Goal: Task Accomplishment & Management: Manage account settings

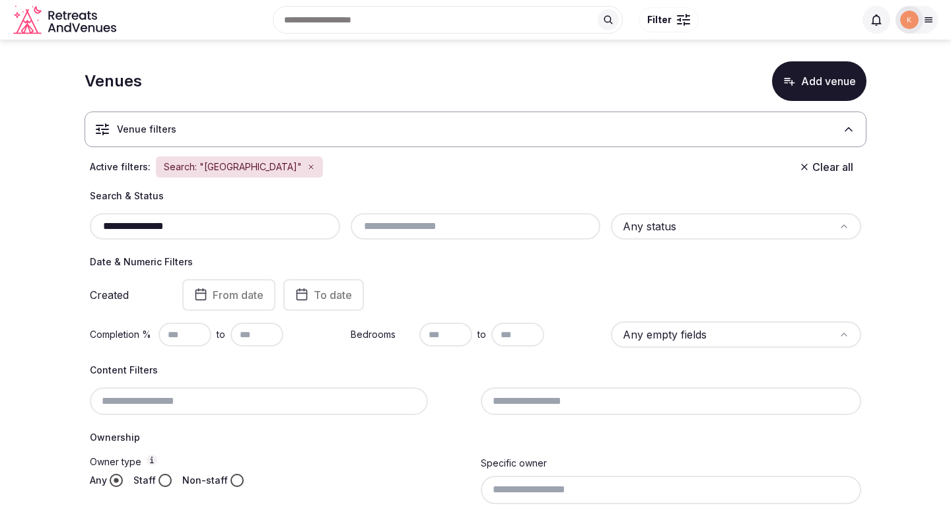
scroll to position [5, 0]
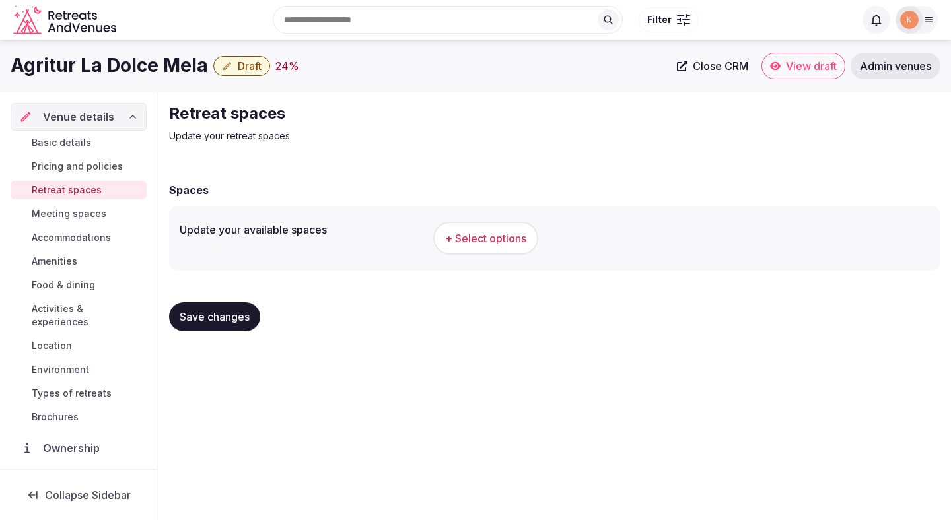
click at [510, 230] on button "+ Select options" at bounding box center [485, 238] width 105 height 33
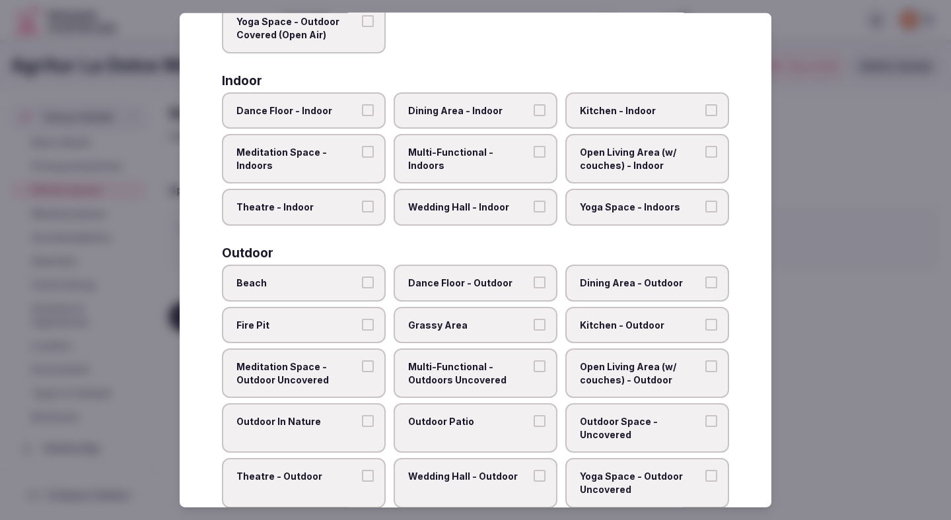
scroll to position [205, 0]
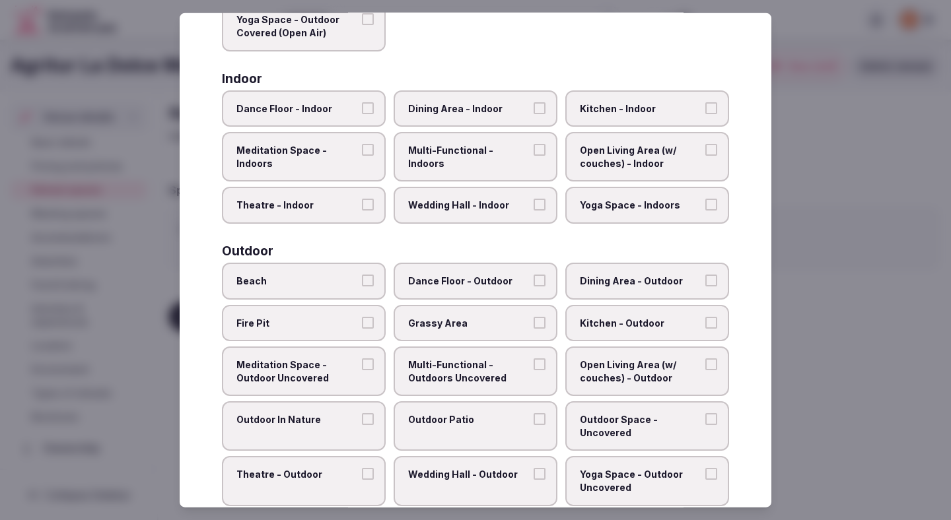
click at [802, 141] on div at bounding box center [475, 260] width 951 height 520
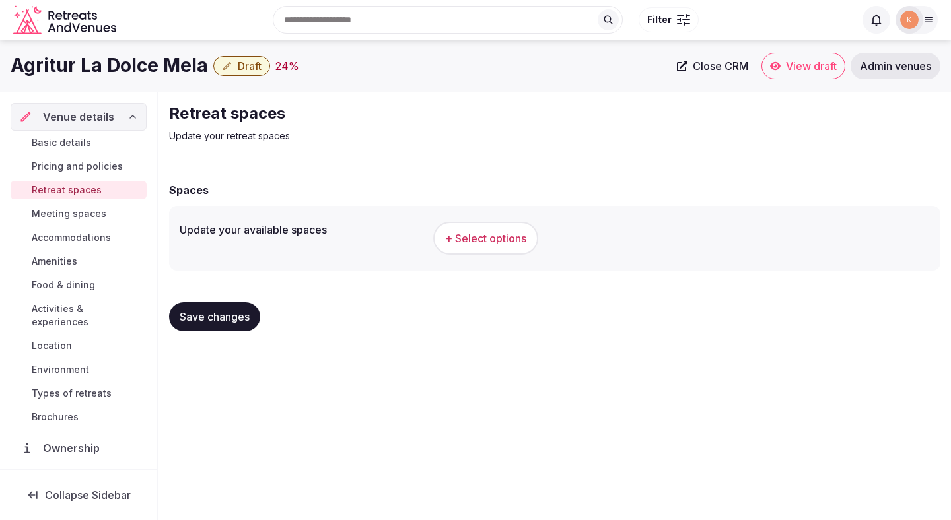
click at [481, 240] on span "+ Select options" at bounding box center [485, 238] width 81 height 15
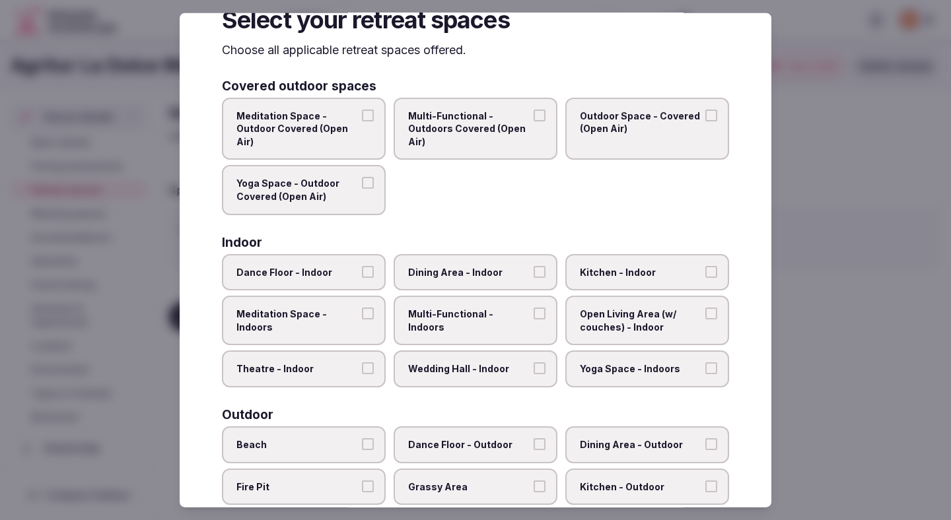
scroll to position [44, 0]
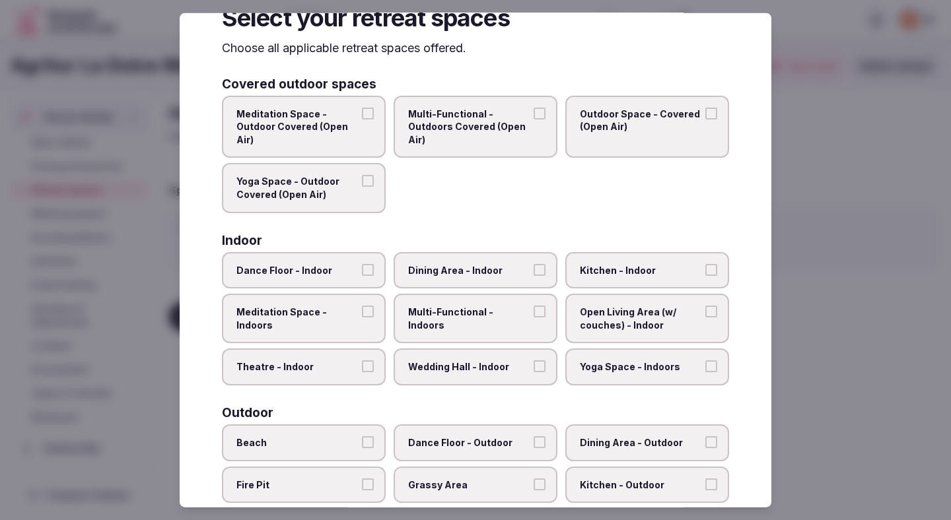
click at [458, 278] on label "Dining Area - Indoor" at bounding box center [476, 270] width 164 height 37
click at [534, 275] on button "Dining Area - Indoor" at bounding box center [540, 269] width 12 height 12
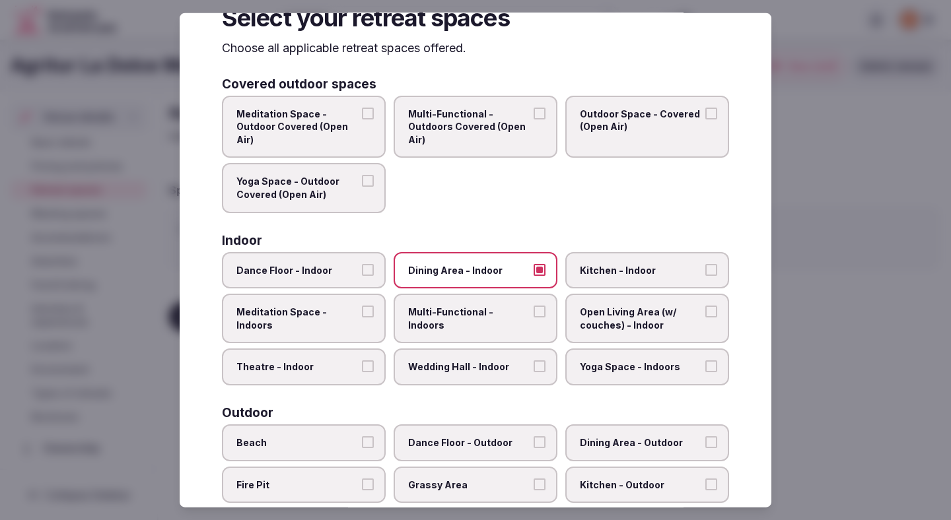
click at [458, 308] on span "Multi-Functional - Indoors" at bounding box center [469, 319] width 122 height 26
click at [534, 308] on button "Multi-Functional - Indoors" at bounding box center [540, 312] width 12 height 12
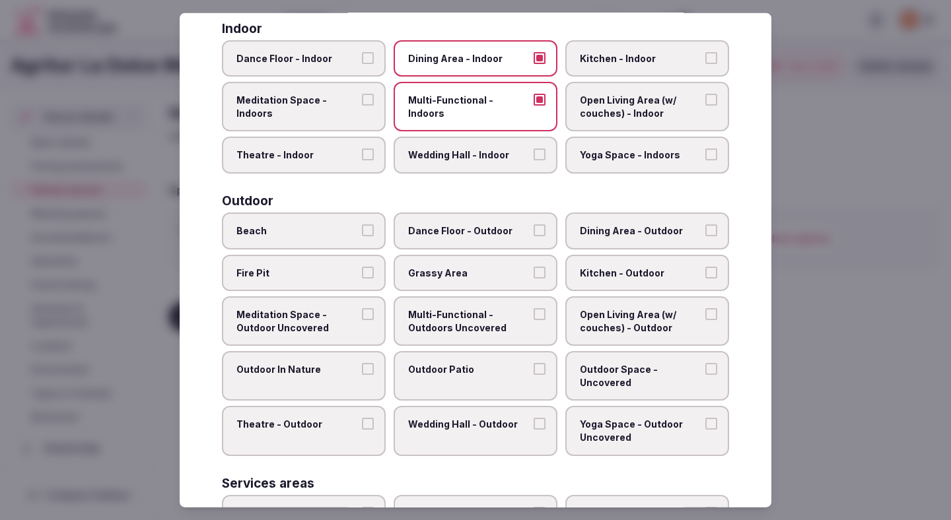
scroll to position [417, 0]
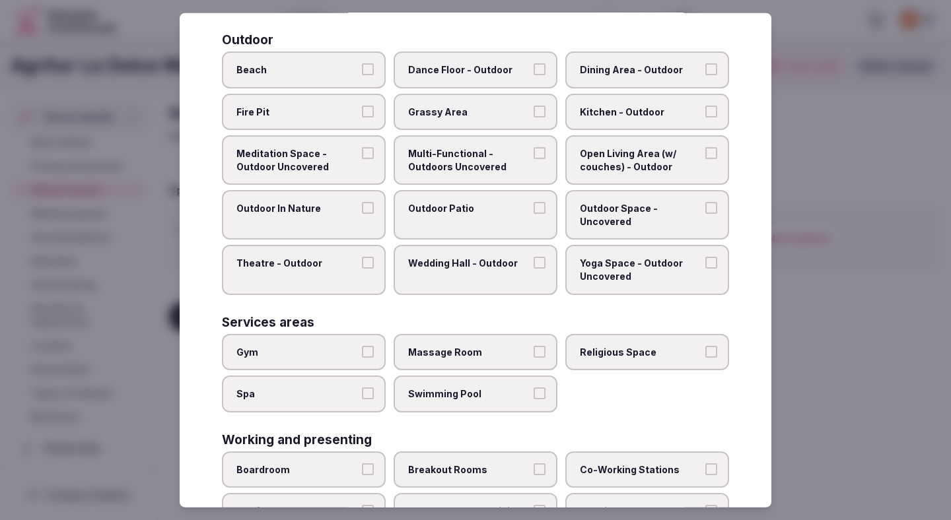
click at [477, 122] on label "Grassy Area" at bounding box center [476, 111] width 164 height 37
click at [534, 117] on button "Grassy Area" at bounding box center [540, 111] width 12 height 12
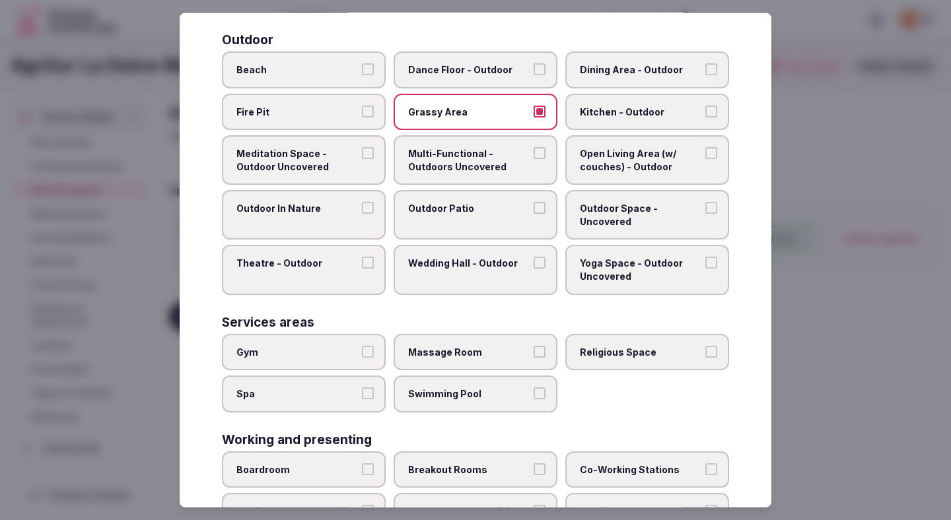
click at [453, 391] on span "Swimming Pool" at bounding box center [469, 394] width 122 height 13
click at [534, 391] on button "Swimming Pool" at bounding box center [540, 394] width 12 height 12
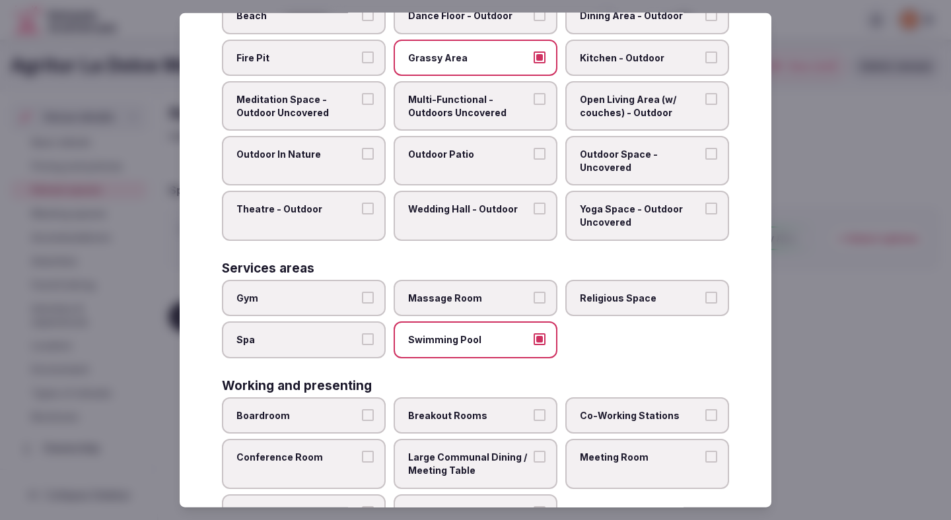
scroll to position [526, 0]
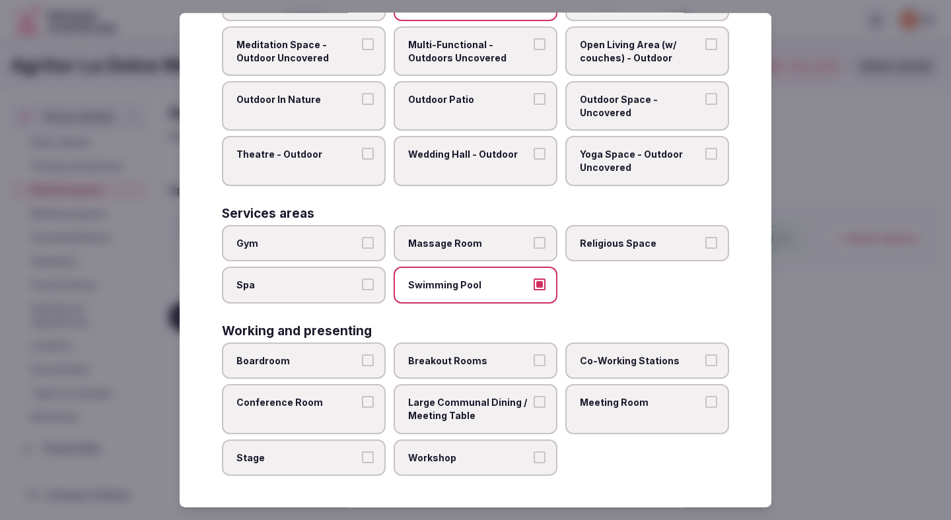
click at [446, 369] on label "Breakout Rooms" at bounding box center [476, 361] width 164 height 37
click at [534, 367] on button "Breakout Rooms" at bounding box center [540, 361] width 12 height 12
click at [322, 368] on label "Boardroom" at bounding box center [304, 361] width 164 height 37
click at [362, 367] on button "Boardroom" at bounding box center [368, 361] width 12 height 12
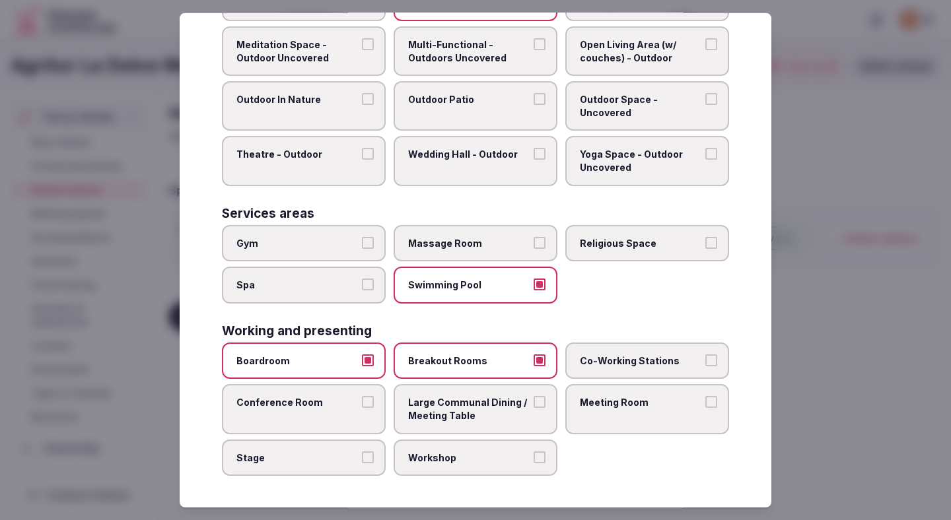
click at [323, 398] on span "Conference Room" at bounding box center [297, 402] width 122 height 13
click at [362, 398] on button "Conference Room" at bounding box center [368, 402] width 12 height 12
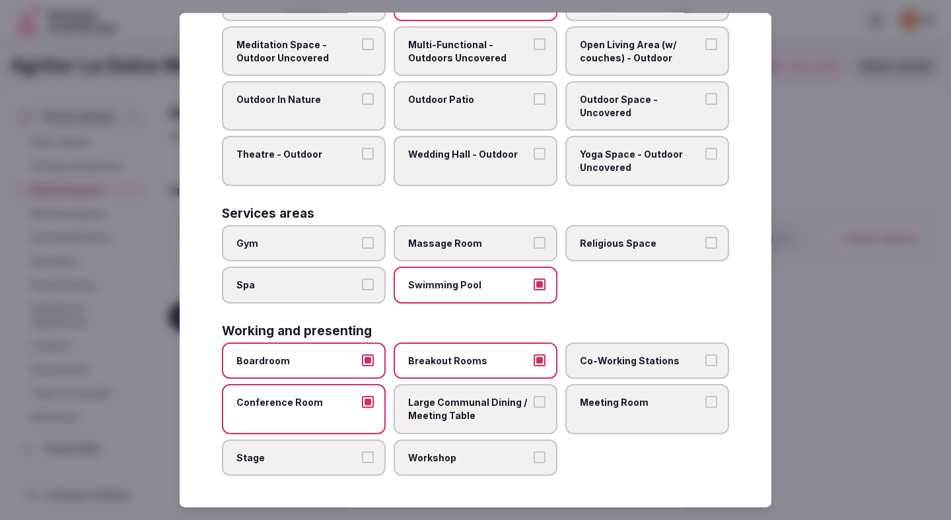
click at [634, 368] on label "Co-Working Stations" at bounding box center [647, 361] width 164 height 37
click at [705, 367] on button "Co-Working Stations" at bounding box center [711, 361] width 12 height 12
click at [626, 414] on label "Meeting Room" at bounding box center [647, 409] width 164 height 50
click at [705, 408] on button "Meeting Room" at bounding box center [711, 402] width 12 height 12
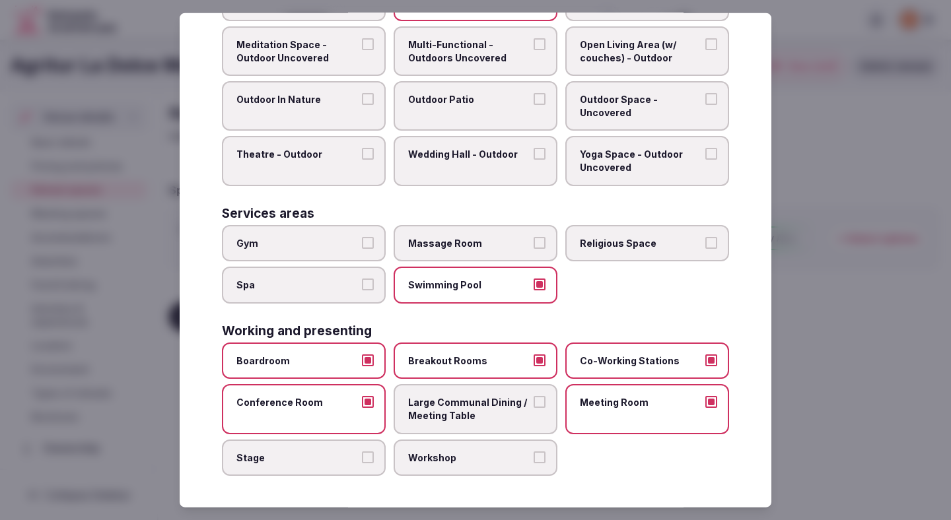
click at [503, 403] on span "Large Communal Dining / Meeting Table" at bounding box center [469, 409] width 122 height 26
click at [534, 403] on button "Large Communal Dining / Meeting Table" at bounding box center [540, 402] width 12 height 12
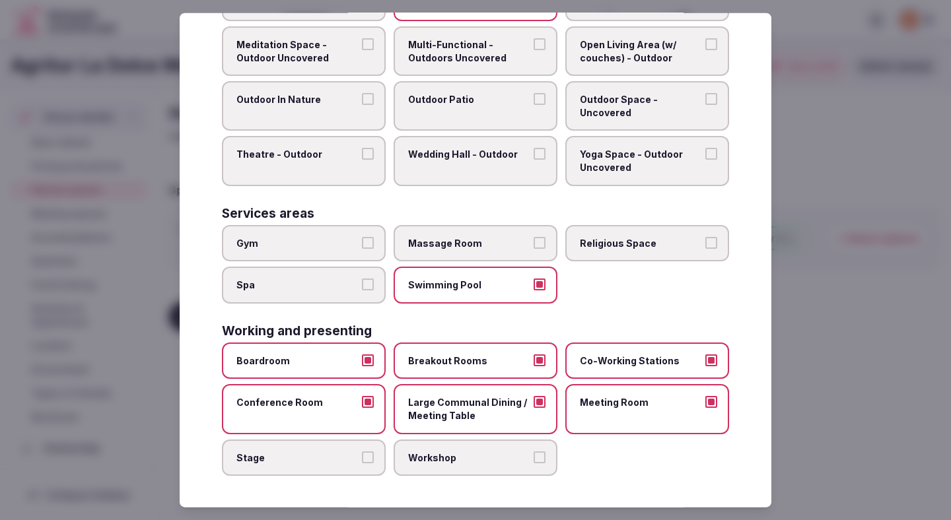
click at [908, 298] on div at bounding box center [475, 260] width 951 height 520
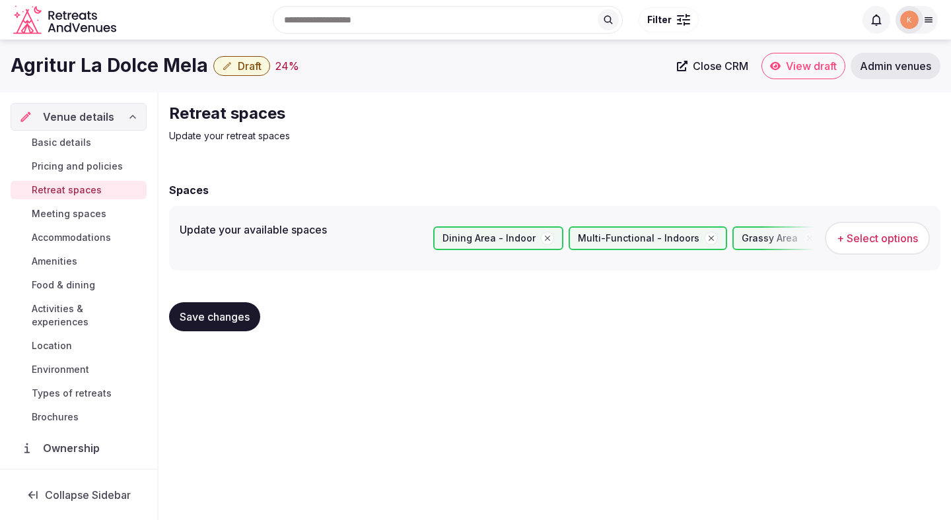
click at [217, 328] on button "Save changes" at bounding box center [214, 316] width 91 height 29
click at [104, 218] on span "Meeting spaces" at bounding box center [69, 213] width 75 height 13
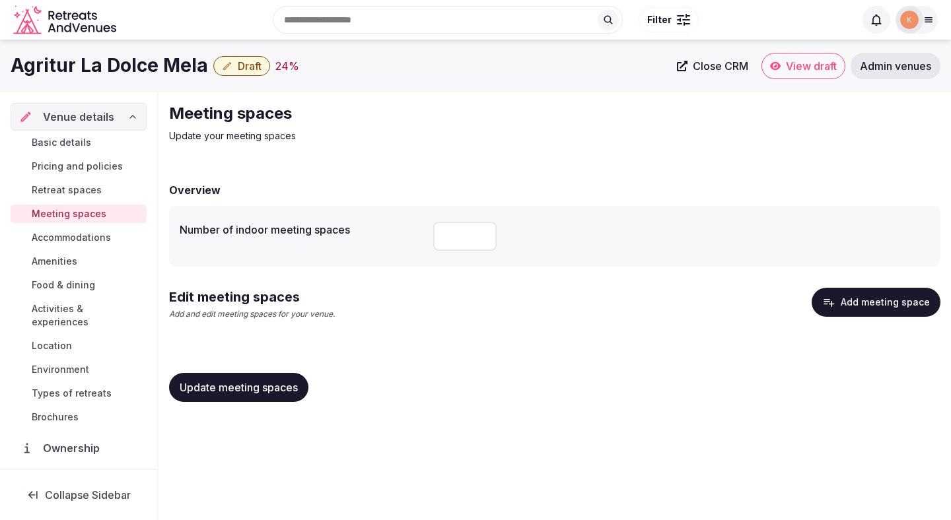
click at [453, 247] on input "number" at bounding box center [464, 236] width 63 height 29
type input "*"
click at [446, 291] on div "Edit meeting spaces Add and edit meeting spaces for your venue. Add meeting spa…" at bounding box center [554, 309] width 771 height 43
click at [264, 392] on span "Update meeting spaces" at bounding box center [239, 387] width 118 height 13
click at [262, 386] on span "Update meeting spaces" at bounding box center [239, 387] width 118 height 13
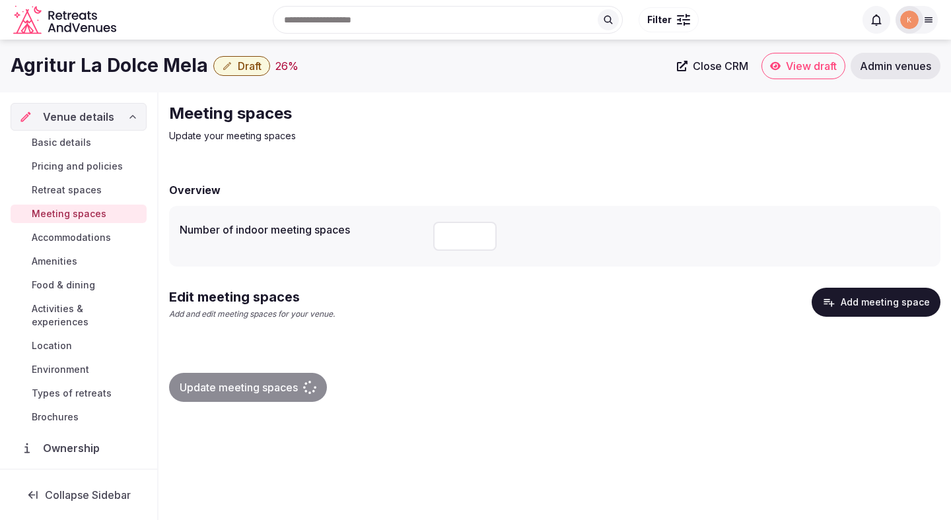
click at [104, 167] on span "Pricing and policies" at bounding box center [77, 166] width 91 height 13
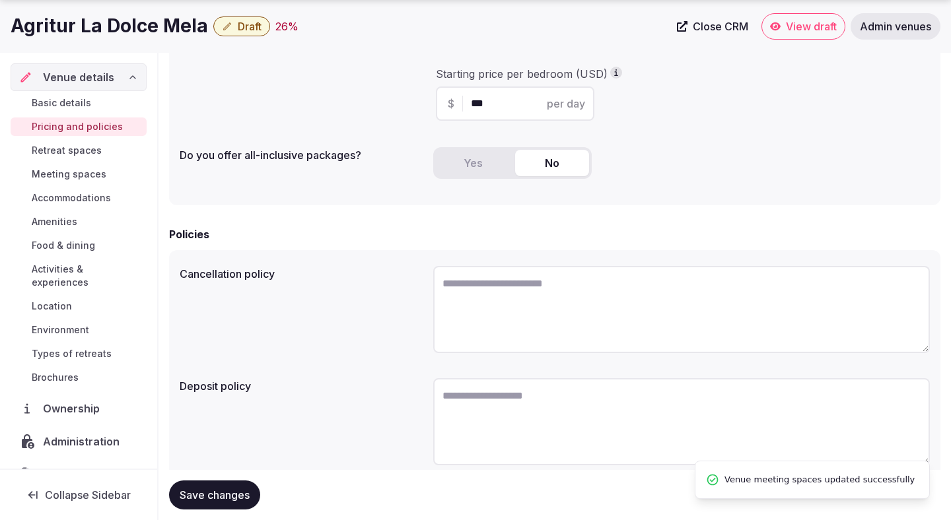
scroll to position [346, 0]
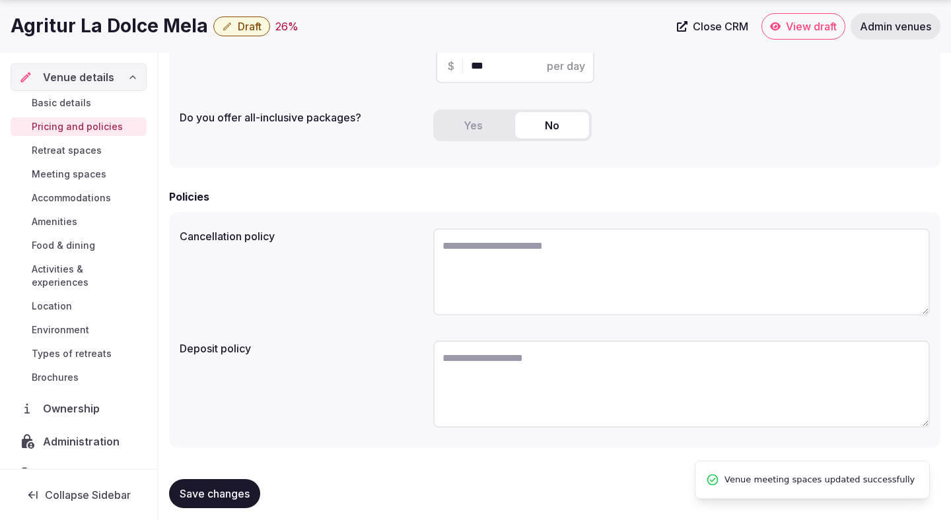
click at [507, 296] on textarea at bounding box center [681, 271] width 497 height 87
paste textarea "**********"
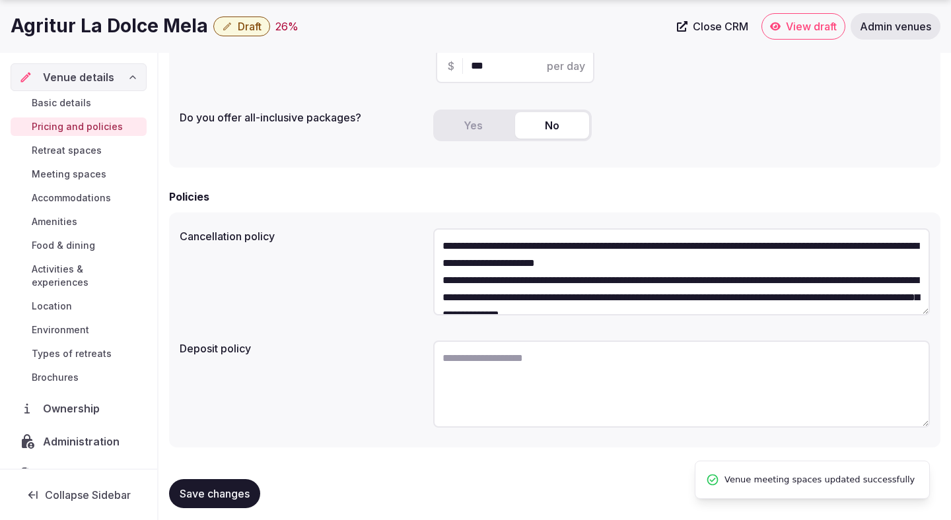
scroll to position [7, 0]
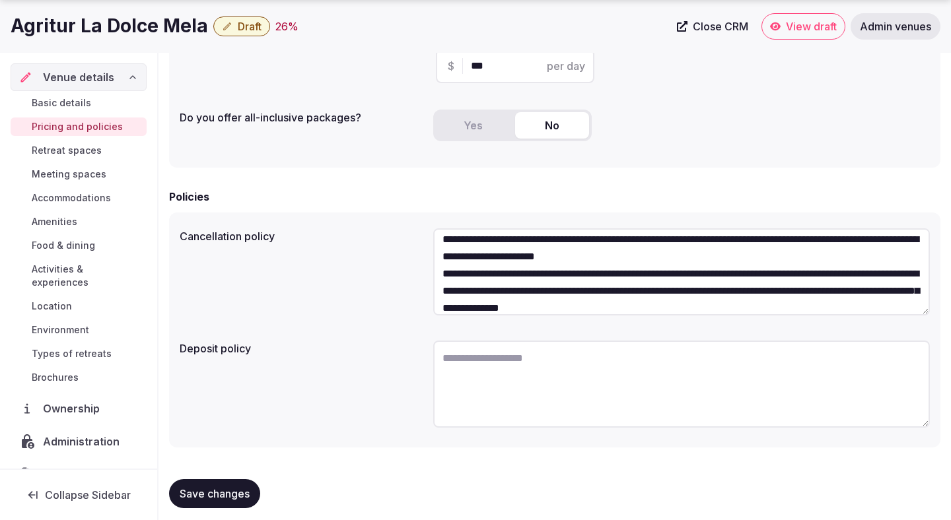
click at [687, 256] on textarea "**********" at bounding box center [681, 271] width 497 height 87
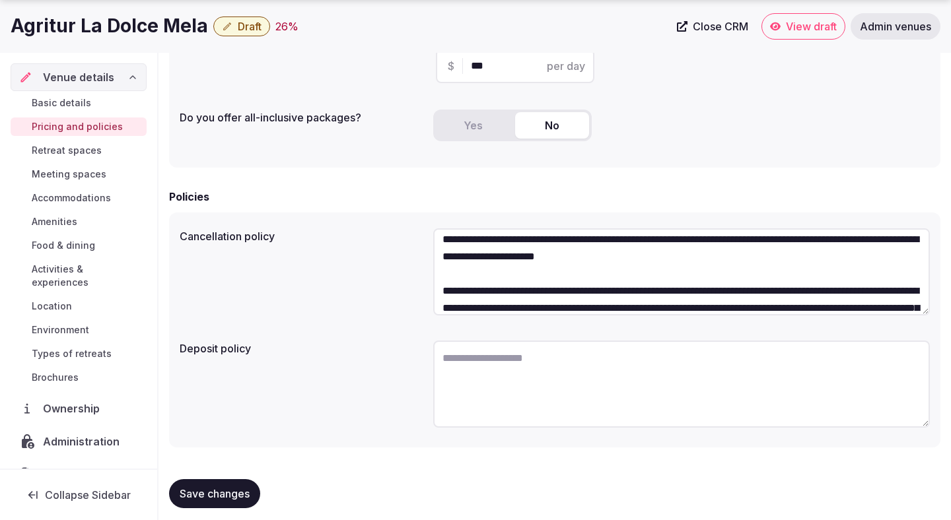
scroll to position [24, 0]
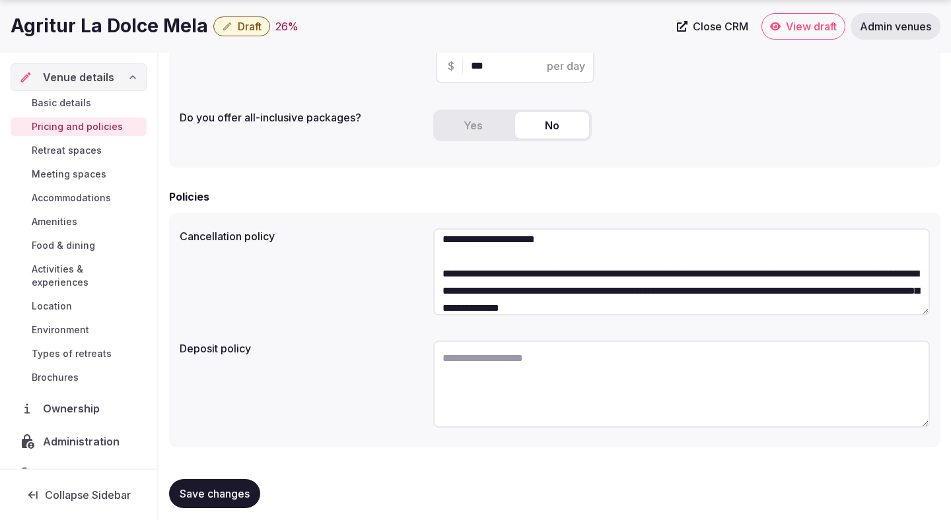
type textarea "**********"
click at [239, 487] on button "Save changes" at bounding box center [214, 493] width 91 height 29
click at [223, 492] on span "Save changes" at bounding box center [215, 493] width 70 height 13
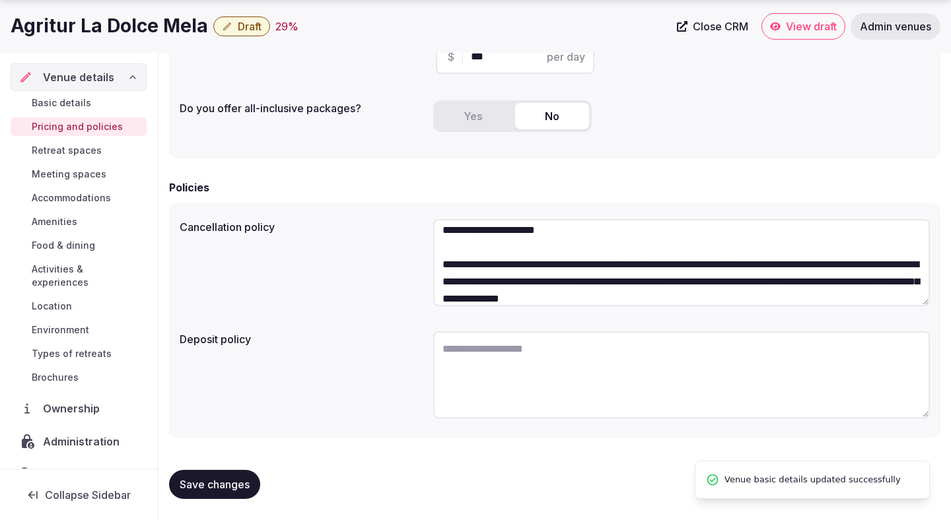
click at [90, 151] on span "Retreat spaces" at bounding box center [67, 150] width 70 height 13
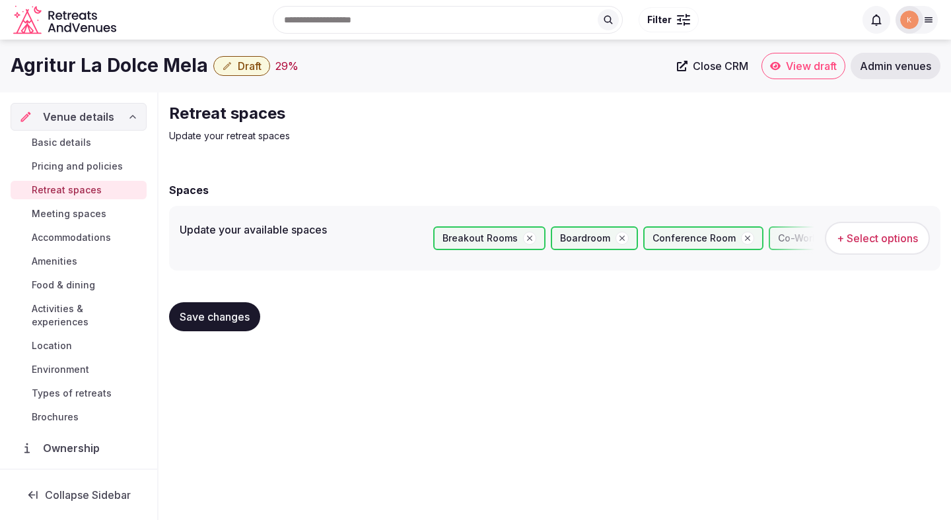
click at [81, 212] on span "Meeting spaces" at bounding box center [69, 213] width 75 height 13
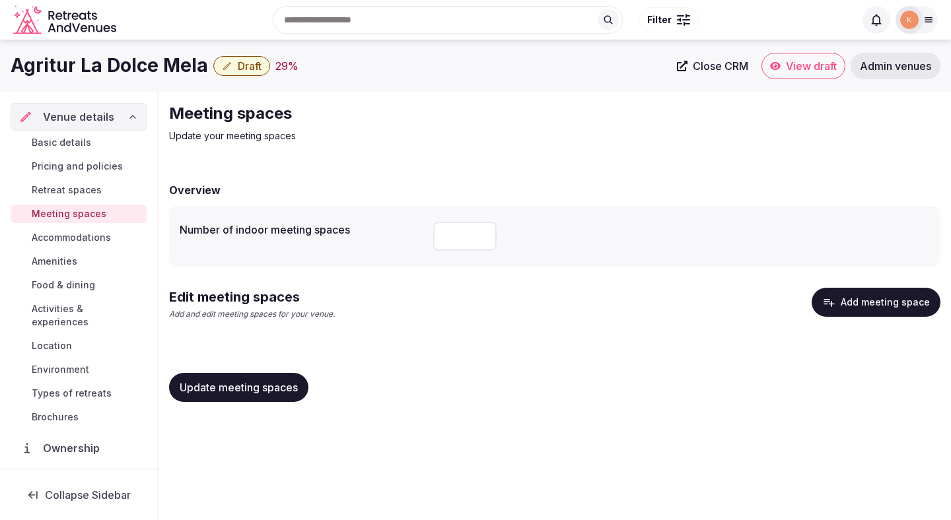
click at [872, 298] on button "Add meeting space" at bounding box center [876, 302] width 129 height 29
